Goal: Transaction & Acquisition: Download file/media

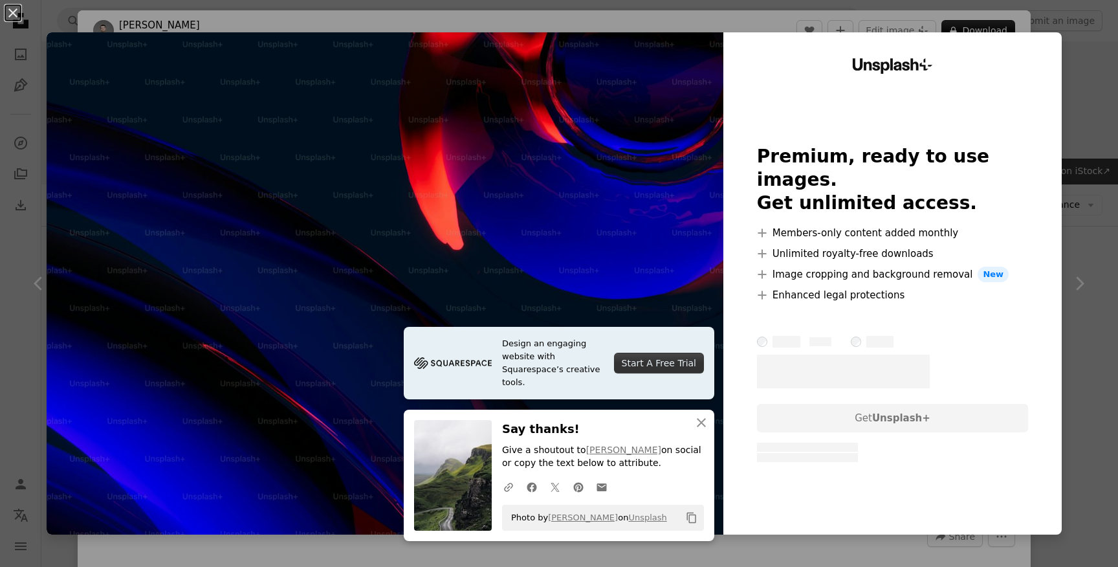
scroll to position [352, 0]
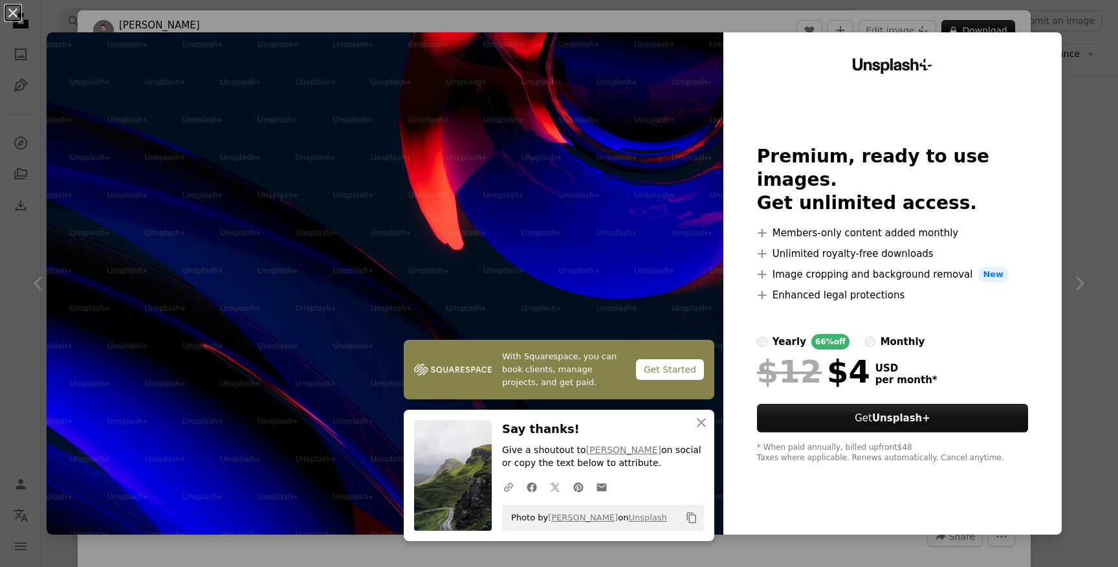
click at [1098, 59] on div "An X shape With Squarespace, you can book clients, manage projects, and get pai…" at bounding box center [559, 283] width 1118 height 567
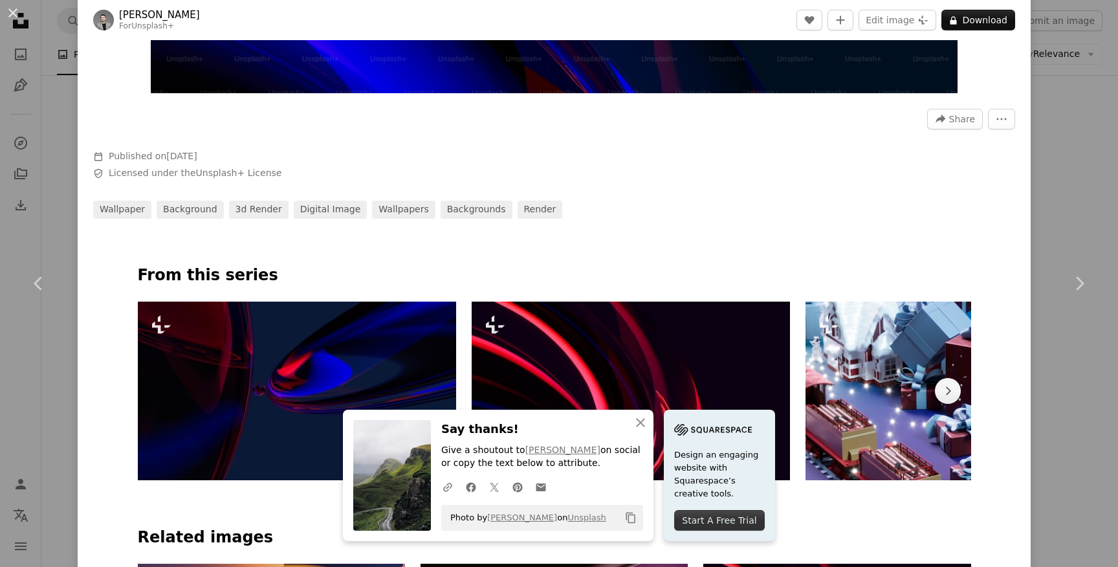
scroll to position [486, 0]
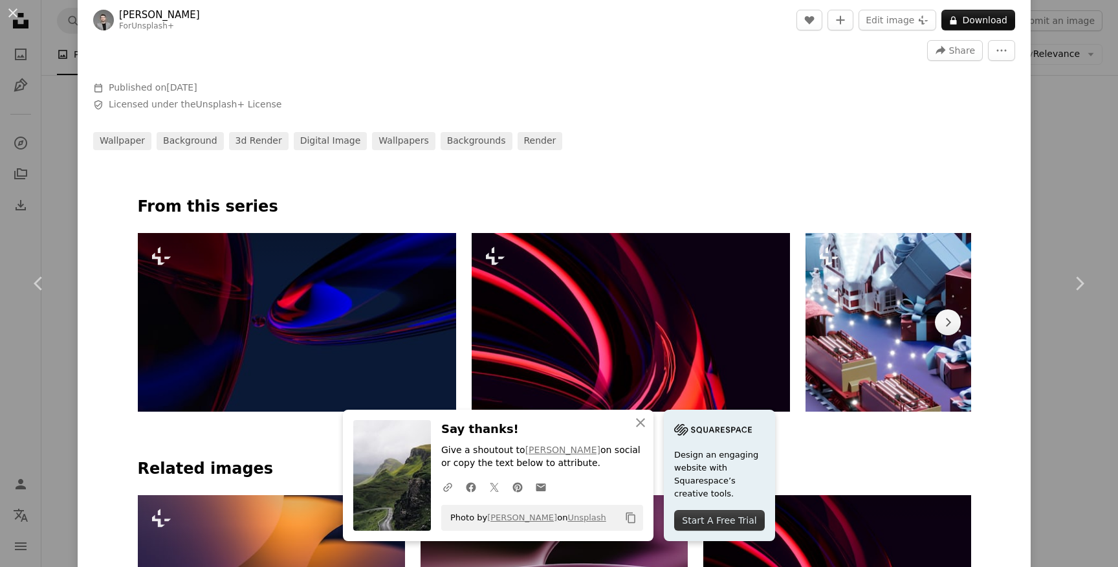
click at [347, 280] on img at bounding box center [297, 322] width 318 height 179
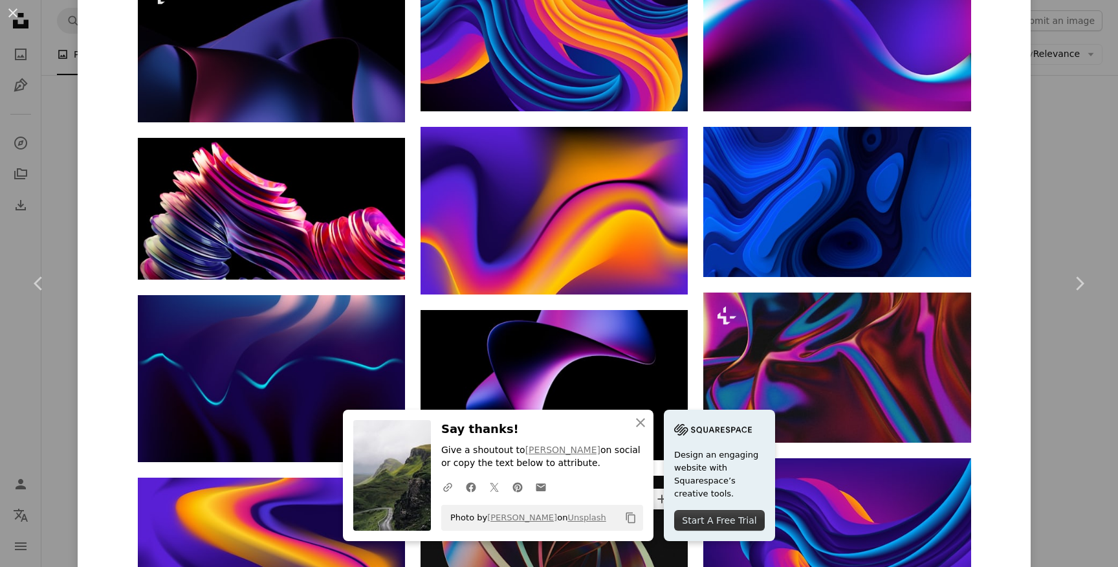
scroll to position [1687, 0]
